Goal: Navigation & Orientation: Understand site structure

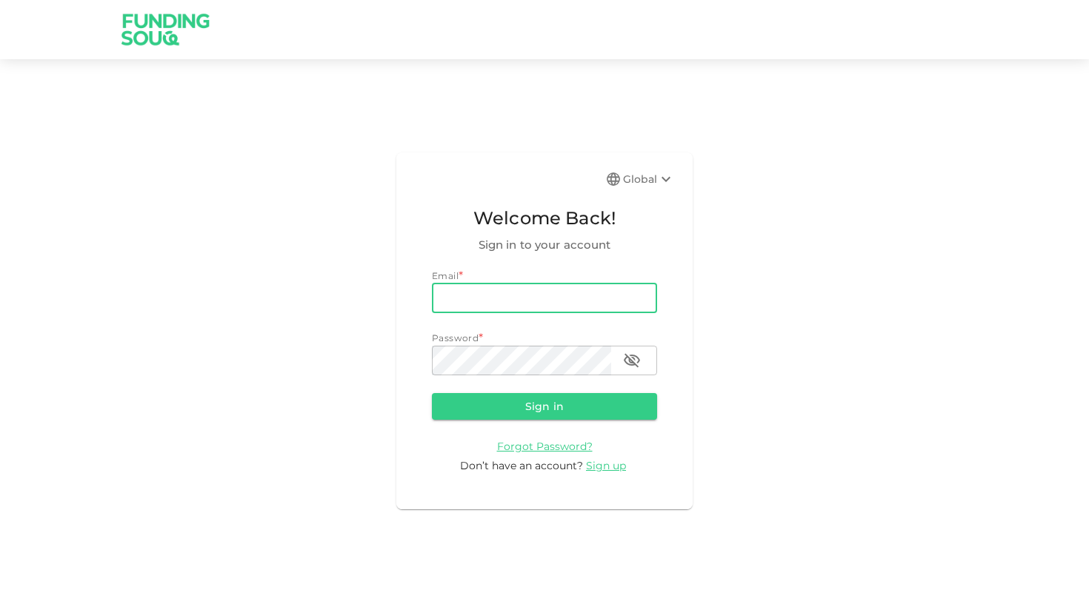
click at [0, 604] on com-1password-button at bounding box center [0, 604] width 0 height 0
type input "valentin.alekseev@gmail.com"
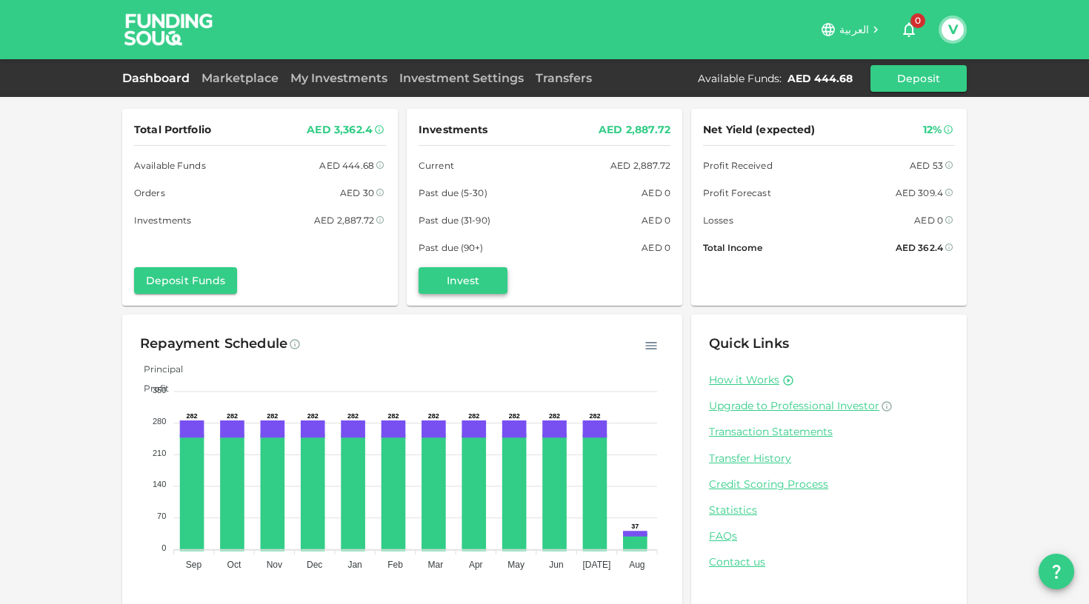
click at [501, 284] on button "Invest" at bounding box center [462, 280] width 89 height 27
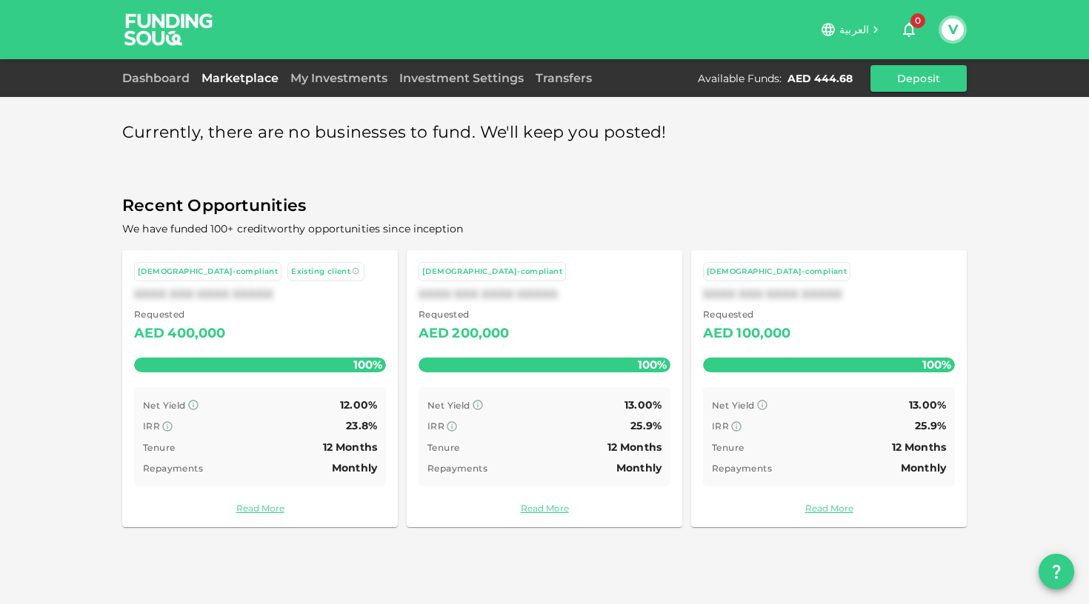
click at [173, 18] on img at bounding box center [168, 29] width 111 height 58
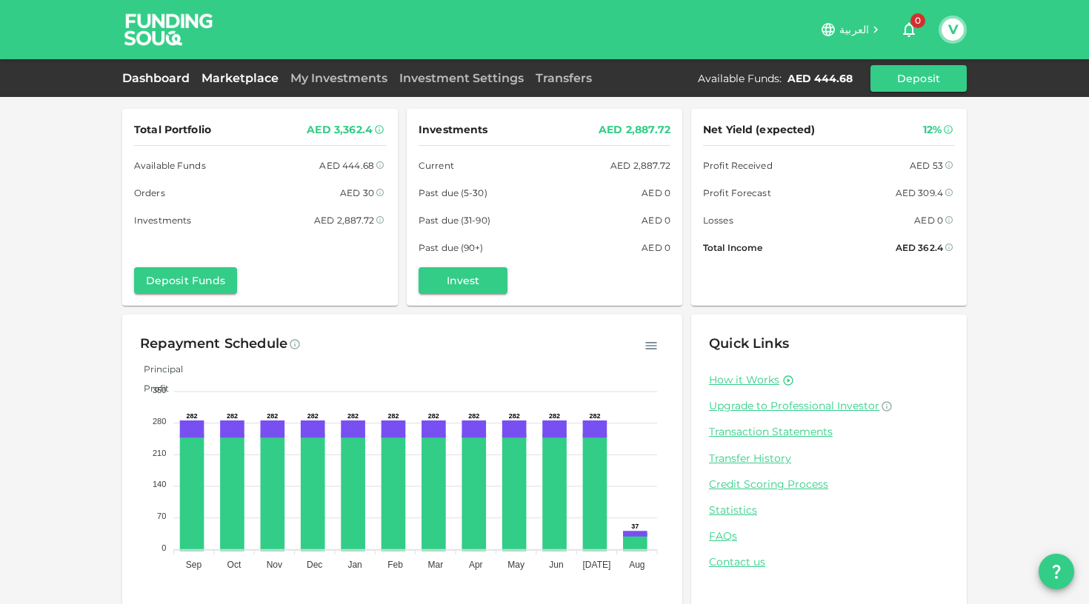
click at [250, 76] on link "Marketplace" at bounding box center [239, 78] width 89 height 14
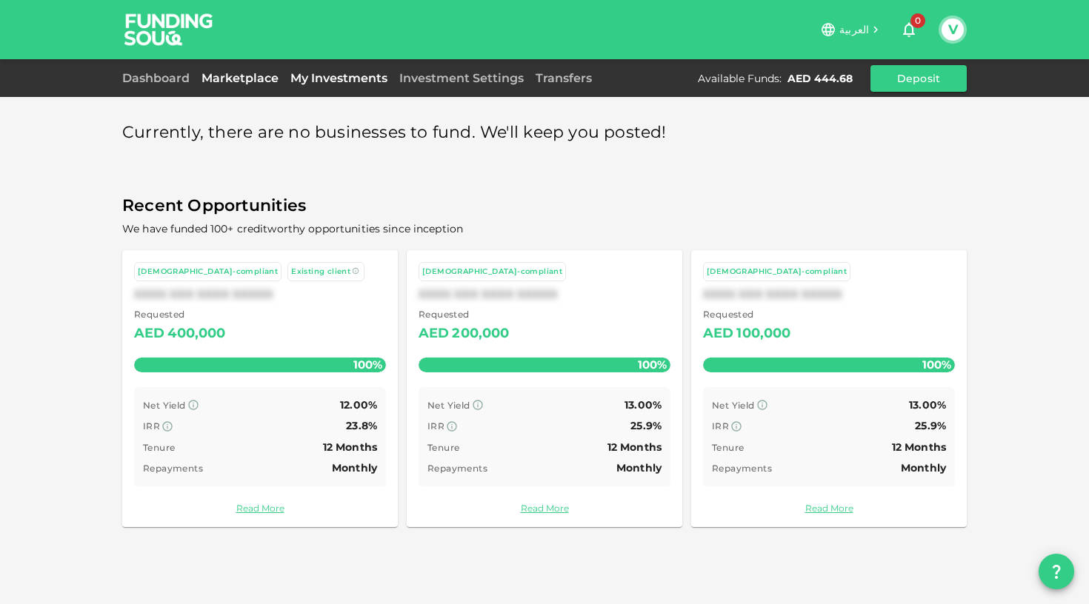
click at [355, 78] on link "My Investments" at bounding box center [338, 78] width 109 height 14
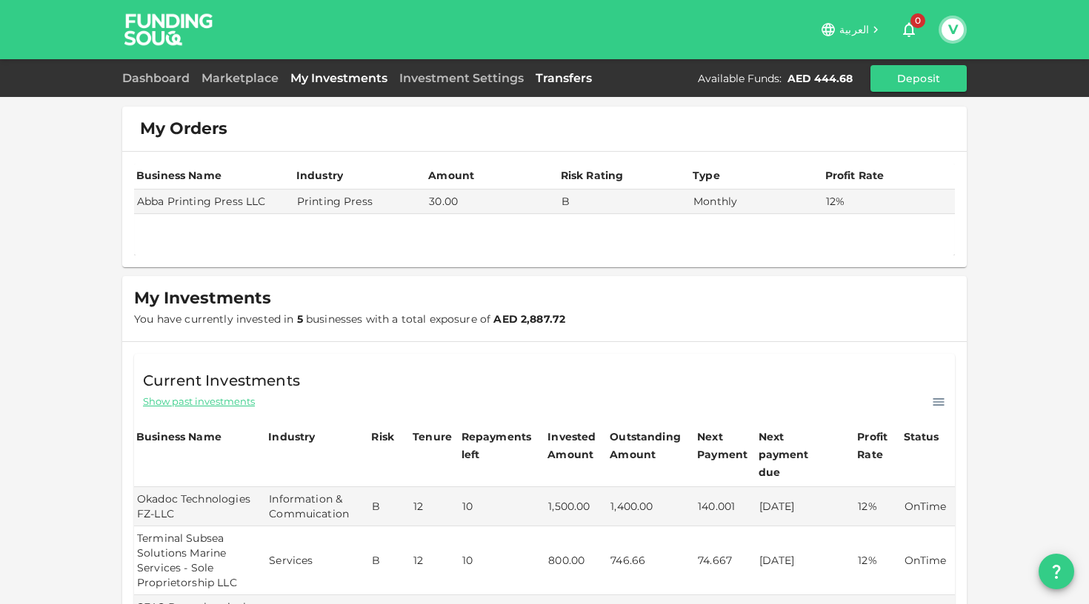
click at [555, 80] on link "Transfers" at bounding box center [563, 78] width 68 height 14
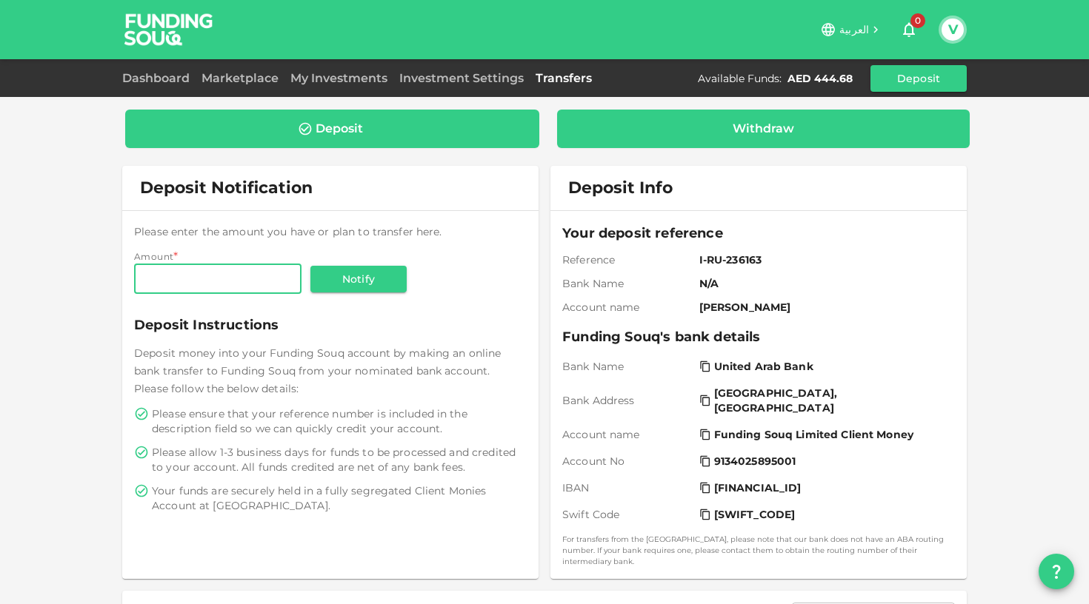
click at [709, 113] on div "Withdraw" at bounding box center [763, 129] width 413 height 39
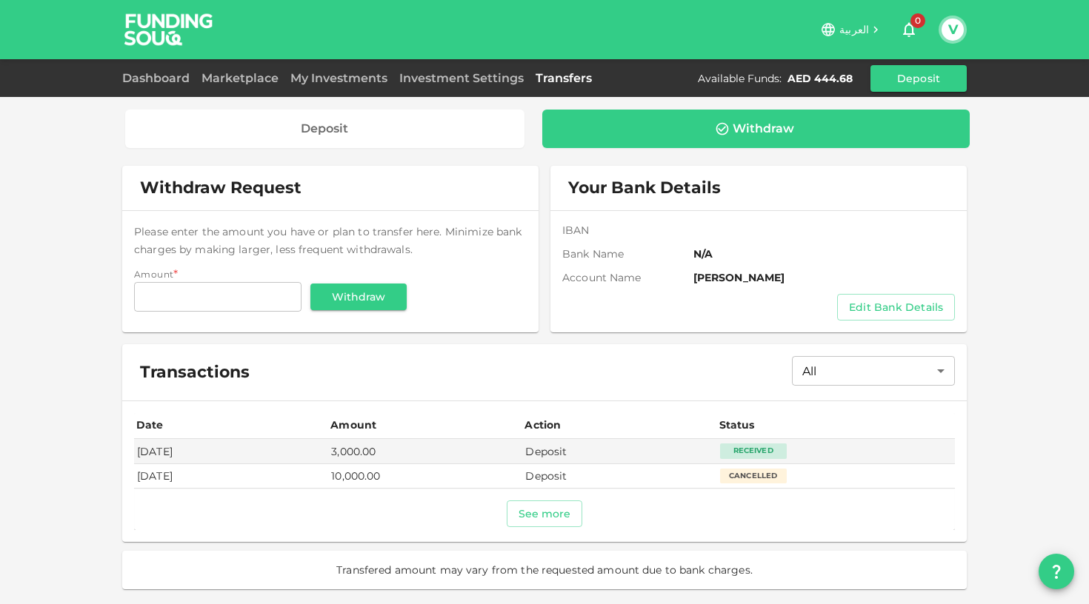
click at [167, 32] on img at bounding box center [168, 29] width 111 height 58
